Goal: Check status: Check status

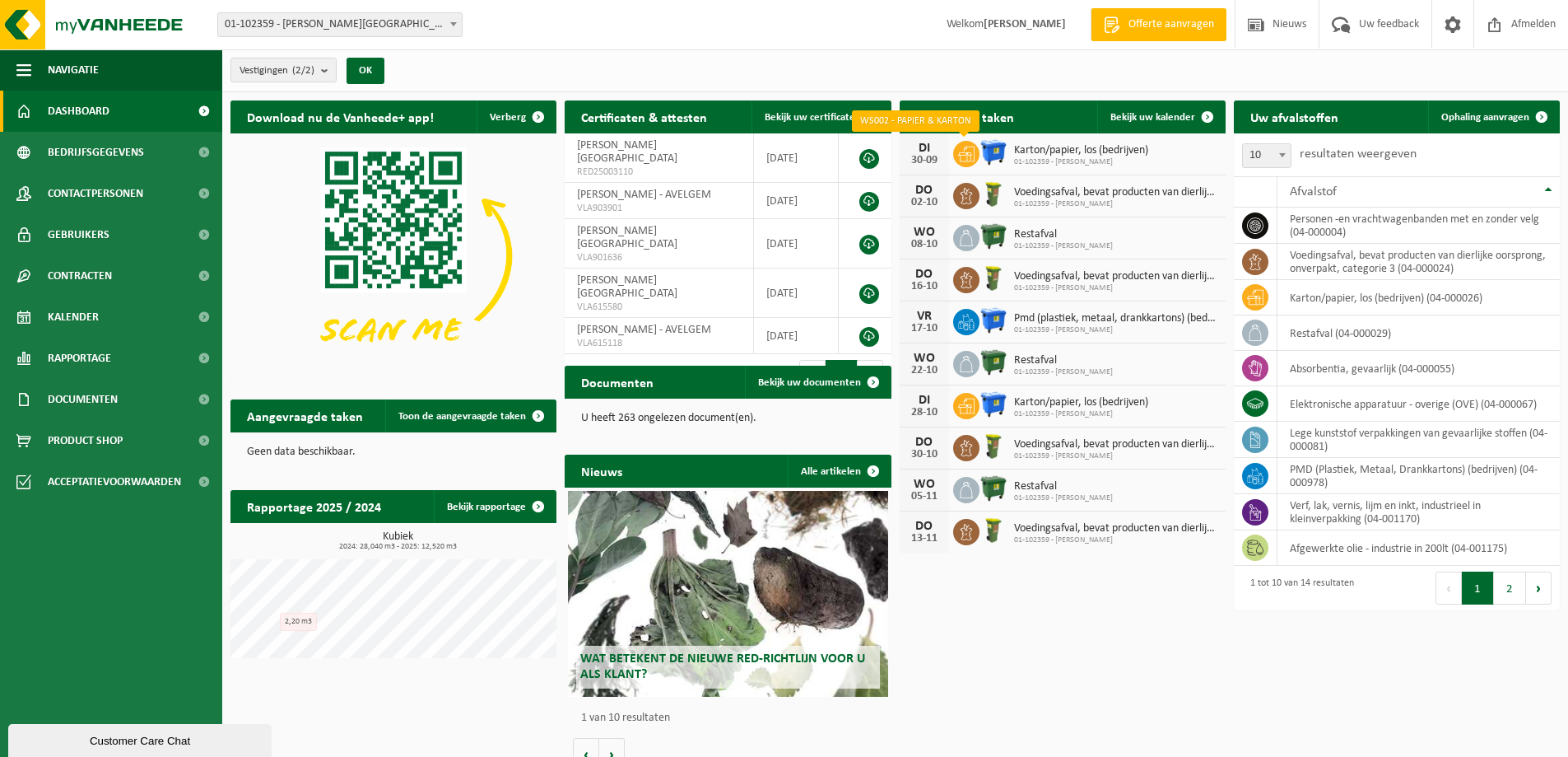
click at [973, 156] on icon at bounding box center [966, 154] width 16 height 16
click at [1135, 118] on span "Bekijk uw kalender" at bounding box center [1152, 117] width 85 height 11
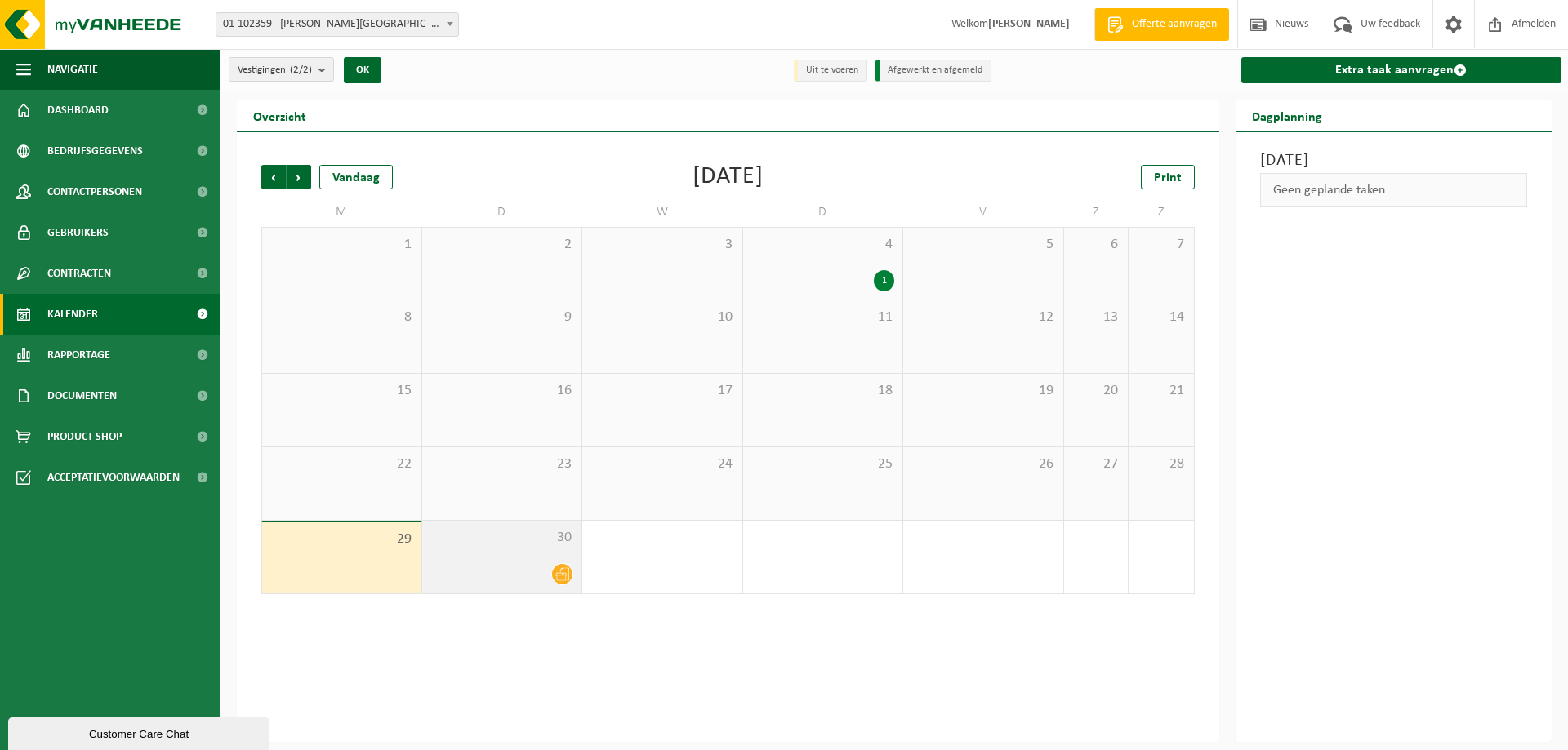
click at [549, 565] on div at bounding box center [502, 574] width 144 height 22
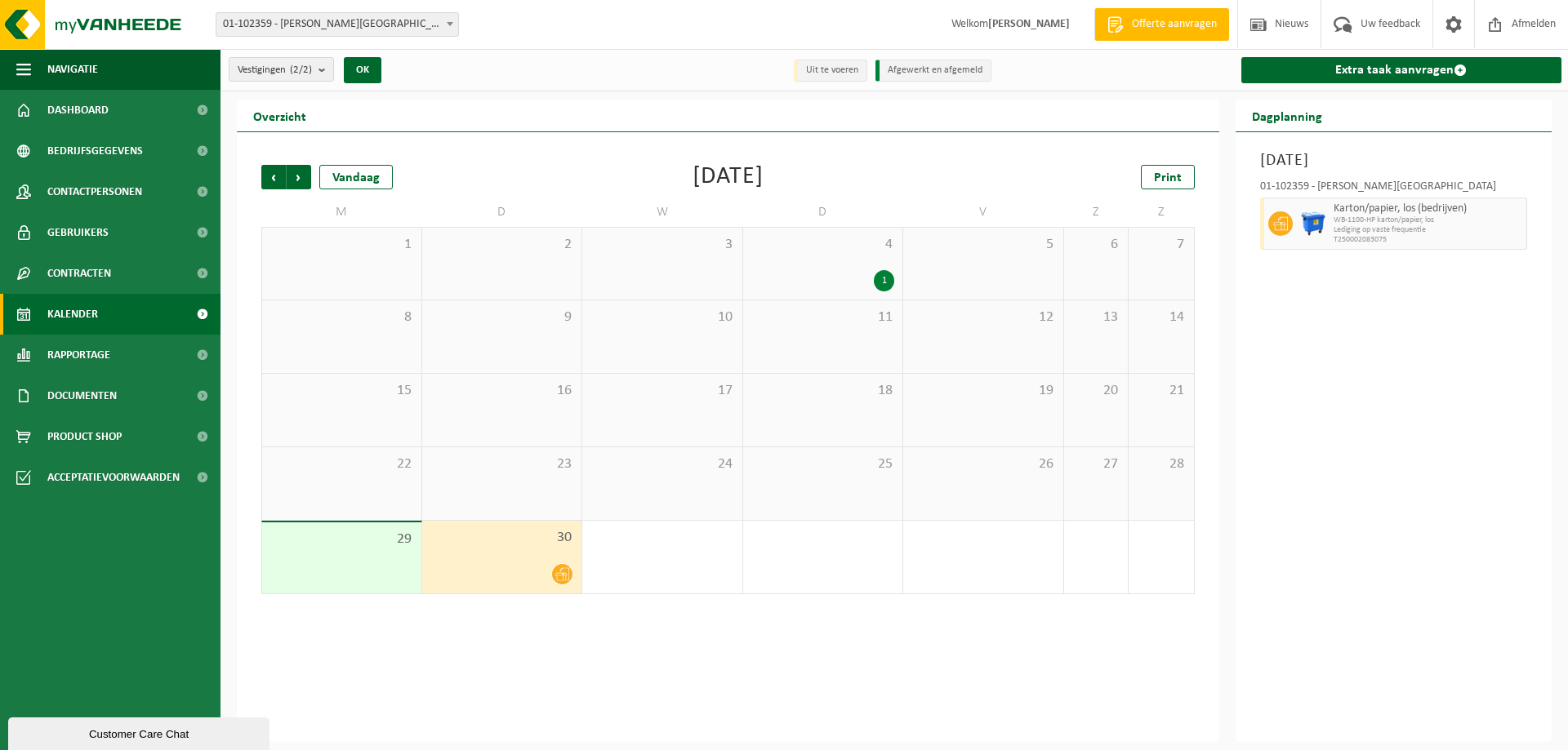
click at [1438, 215] on span "WB-1100-HP karton/papier, los" at bounding box center [1427, 220] width 189 height 10
click at [1282, 204] on div at bounding box center [1278, 223] width 37 height 53
click at [1345, 217] on span "WB-1100-HP karton/papier, los" at bounding box center [1427, 220] width 189 height 10
click at [565, 573] on icon at bounding box center [562, 575] width 14 height 14
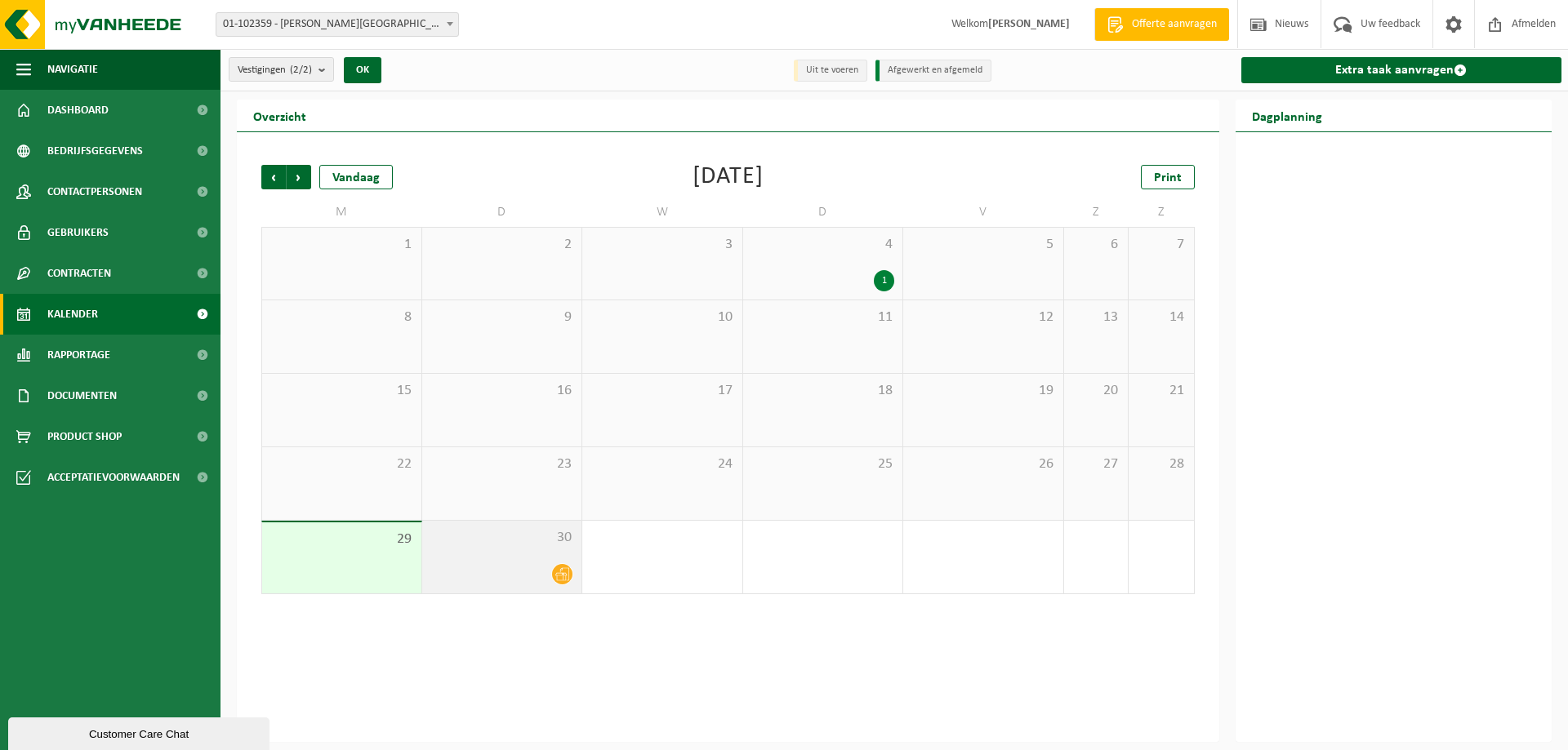
click at [481, 553] on div "30" at bounding box center [502, 557] width 160 height 72
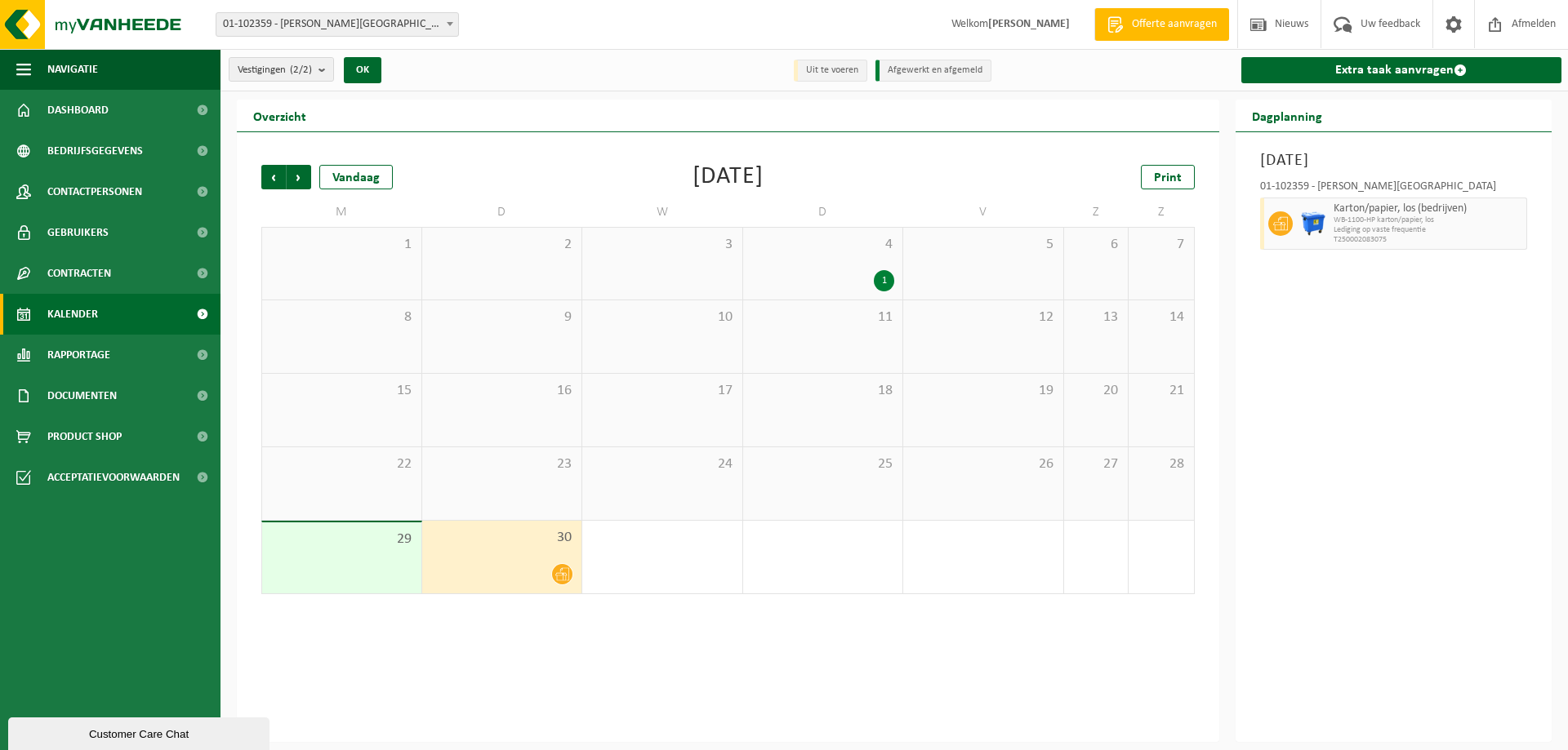
click at [1531, 220] on div "01-102359 - CHARLES KESTELEYN - GENT Karton/papier, los (bedrijven) WB-1100-HP …" at bounding box center [1394, 213] width 284 height 79
click at [1504, 228] on span "Lediging op vaste frequentie" at bounding box center [1427, 230] width 189 height 10
click at [510, 527] on div "30" at bounding box center [502, 557] width 160 height 72
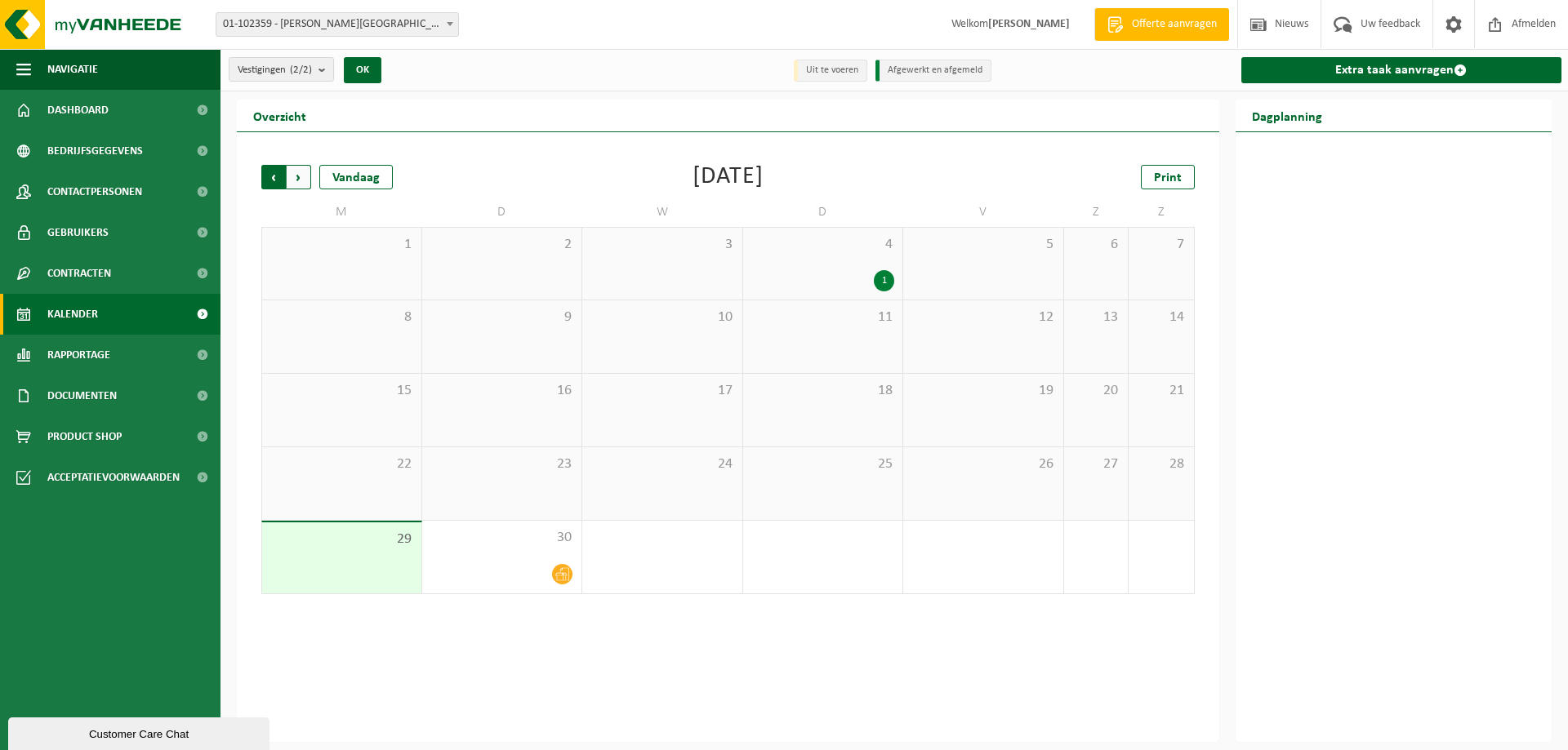
click at [302, 184] on span "Volgende" at bounding box center [298, 176] width 25 height 25
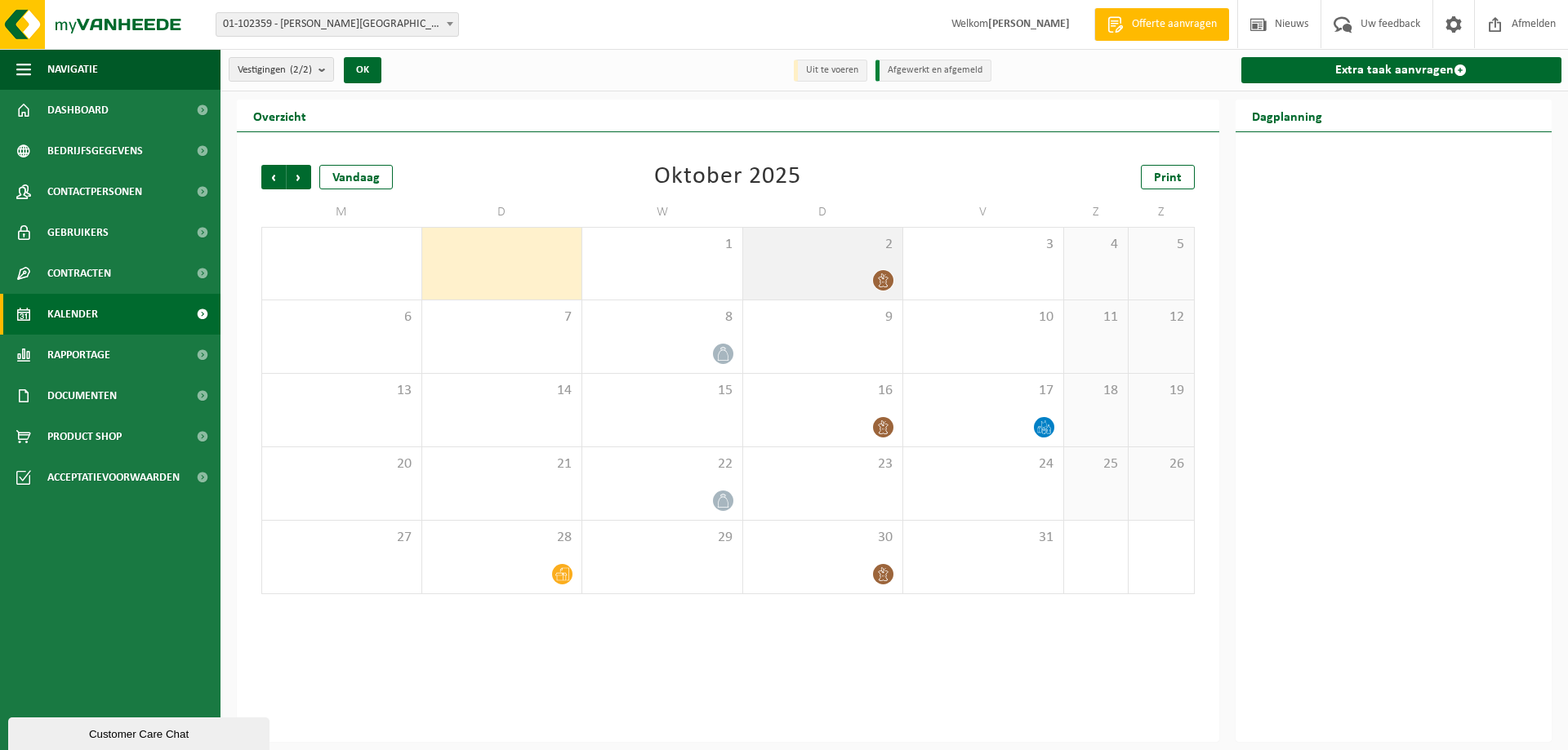
click at [881, 279] on icon at bounding box center [883, 280] width 14 height 14
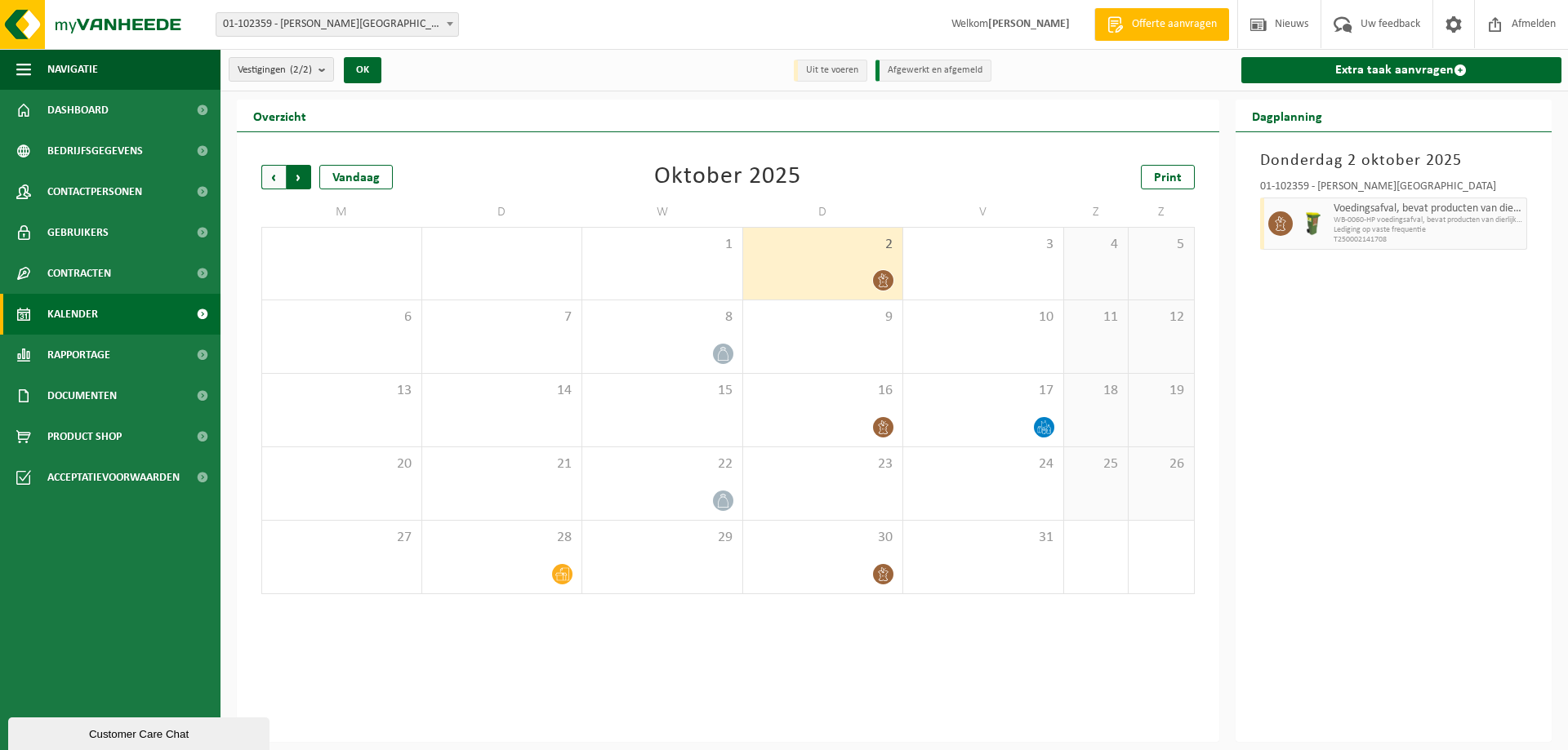
click at [277, 178] on span "Vorige" at bounding box center [274, 176] width 25 height 25
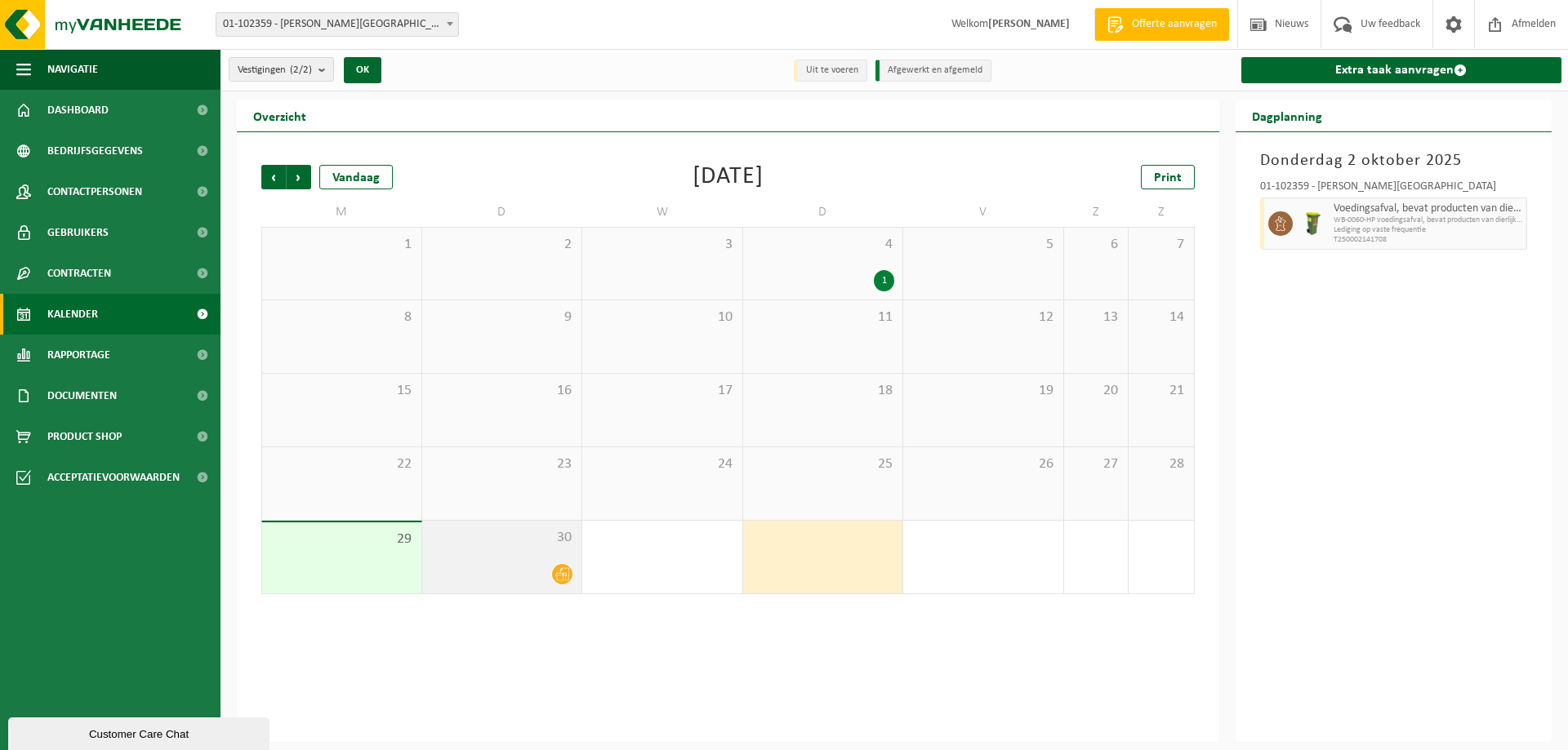
click at [520, 572] on div at bounding box center [502, 574] width 144 height 22
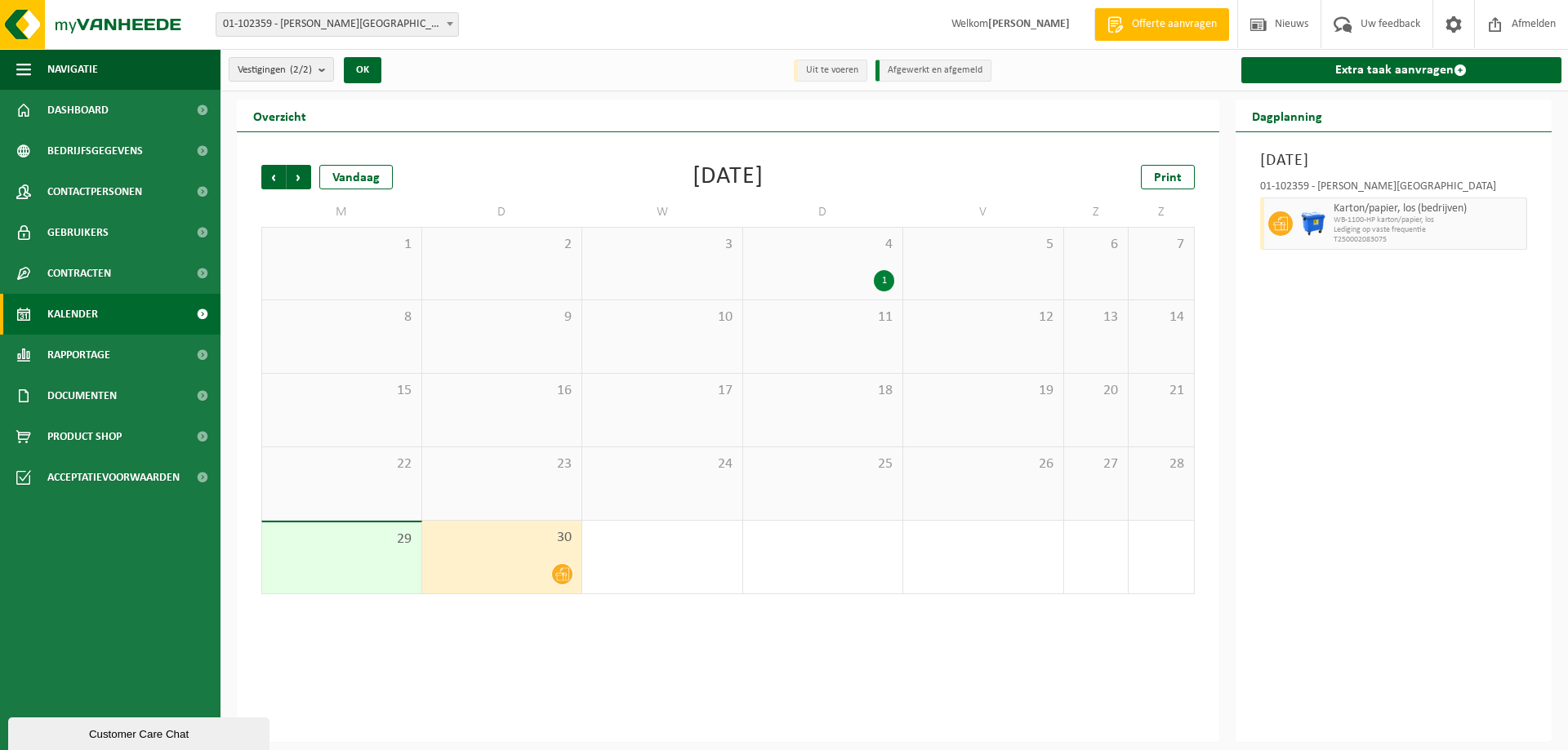
click at [1416, 223] on span "WB-1100-HP karton/papier, los" at bounding box center [1427, 220] width 189 height 10
click at [1516, 220] on span "WB-1100-HP karton/papier, los" at bounding box center [1427, 220] width 189 height 10
click at [1497, 220] on span "WB-1100-HP karton/papier, los" at bounding box center [1427, 220] width 189 height 10
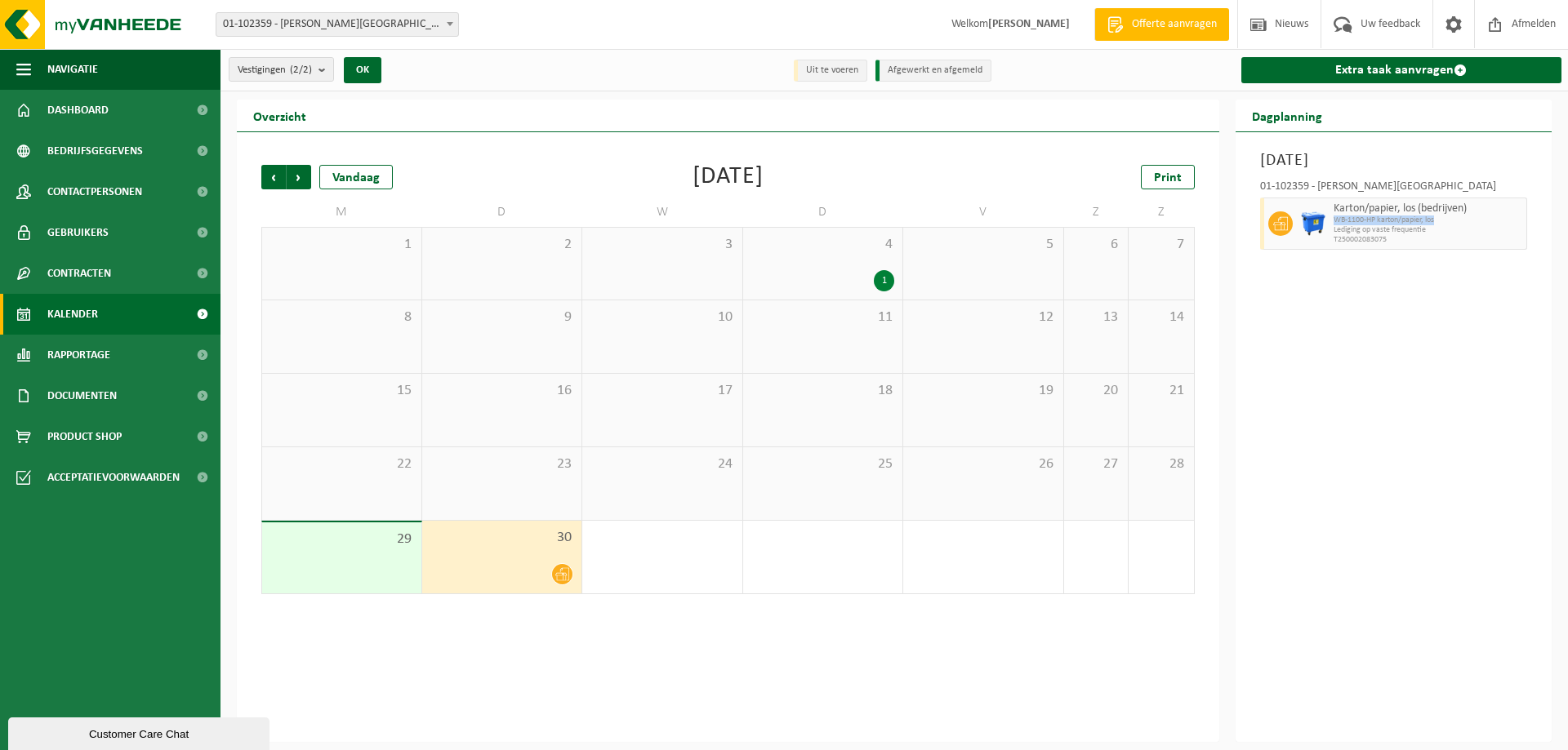
click at [1497, 220] on span "WB-1100-HP karton/papier, los" at bounding box center [1427, 220] width 189 height 10
click at [1393, 363] on div "Dinsdag 30 september 2025 01-102359 - CHARLES KESTELEYN - GENT Karton/papier, l…" at bounding box center [1394, 436] width 317 height 609
click at [1273, 223] on icon at bounding box center [1280, 223] width 15 height 15
click at [1387, 233] on span "Lediging op vaste frequentie" at bounding box center [1427, 230] width 189 height 10
